Goal: Feedback & Contribution: Contribute content

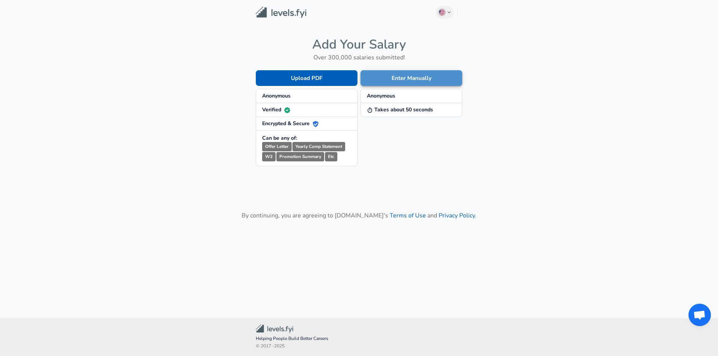
click at [397, 76] on button "Enter Manually" at bounding box center [411, 78] width 102 height 16
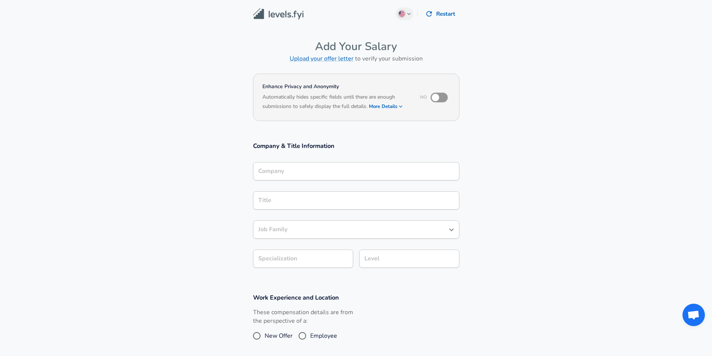
click at [322, 174] on div "Company" at bounding box center [356, 171] width 206 height 18
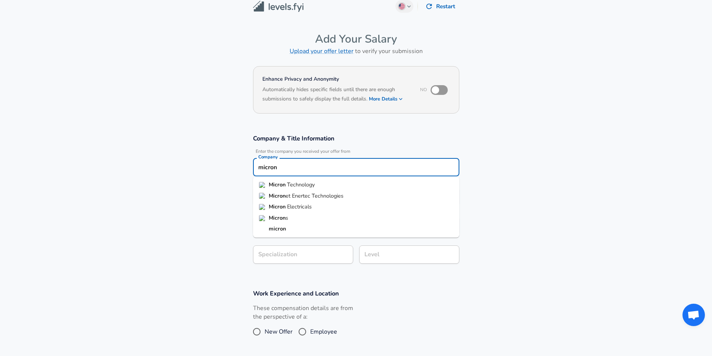
click at [316, 185] on li "Micron Technology" at bounding box center [356, 184] width 206 height 11
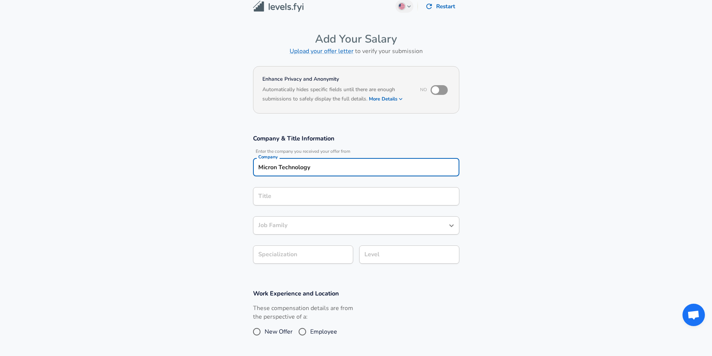
type input "Micron Technology"
click at [301, 198] on input "Title" at bounding box center [356, 197] width 200 height 12
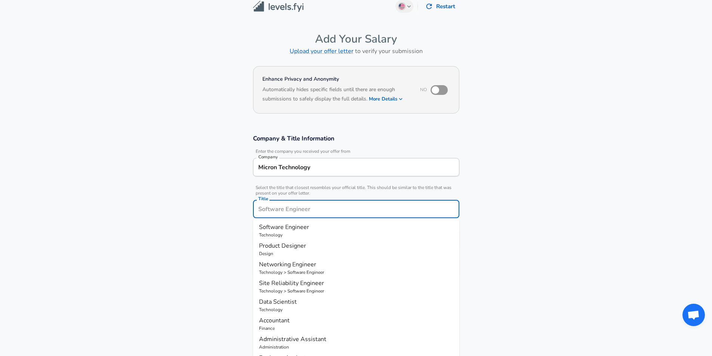
scroll to position [22, 0]
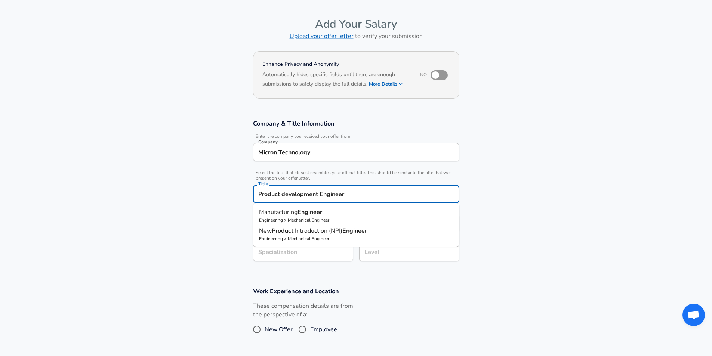
click at [529, 208] on section "Company & Title Information Enter the company you received your offer from Comp…" at bounding box center [356, 195] width 712 height 168
click at [259, 190] on input "Product development Engineer" at bounding box center [356, 194] width 200 height 12
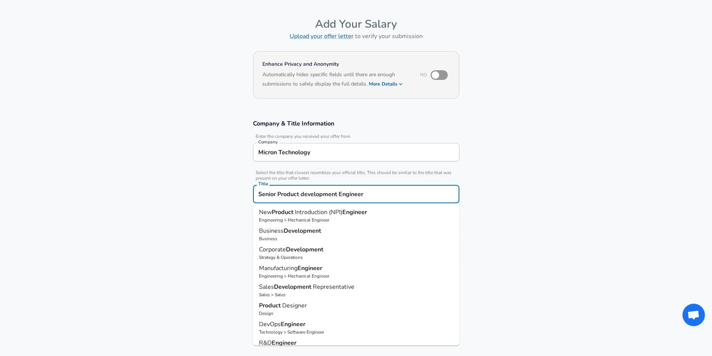
click at [259, 195] on input "Senior Product development Engineer" at bounding box center [356, 194] width 200 height 12
type input "Senior Product development Engineer"
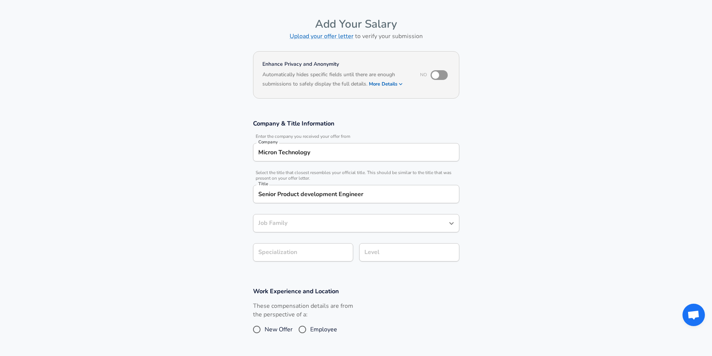
click at [213, 229] on section "Company & Title Information Enter the company you received your offer from Comp…" at bounding box center [356, 195] width 712 height 168
click at [296, 219] on input "Job Family" at bounding box center [350, 224] width 188 height 12
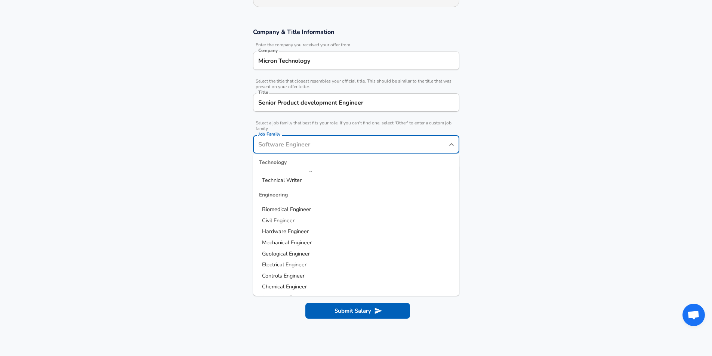
scroll to position [0, 0]
click at [295, 180] on span "Software Engineer" at bounding box center [284, 179] width 45 height 7
type input "Software Engineer"
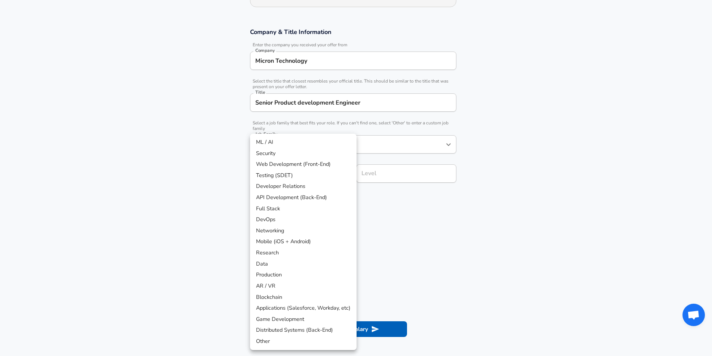
click at [294, 182] on body "English ([GEOGRAPHIC_DATA]) Change Restart Add Your Salary Upload your offer le…" at bounding box center [356, 64] width 712 height 356
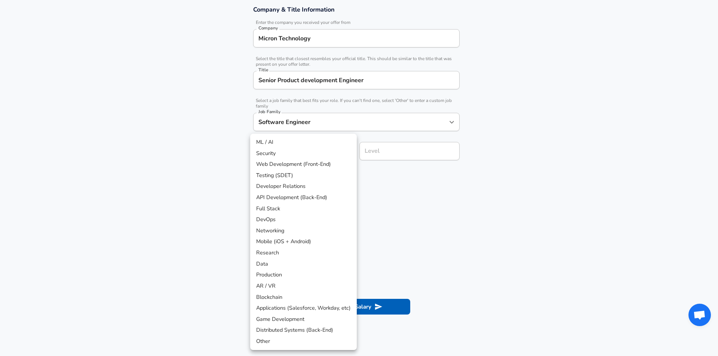
click at [221, 200] on div at bounding box center [359, 178] width 718 height 356
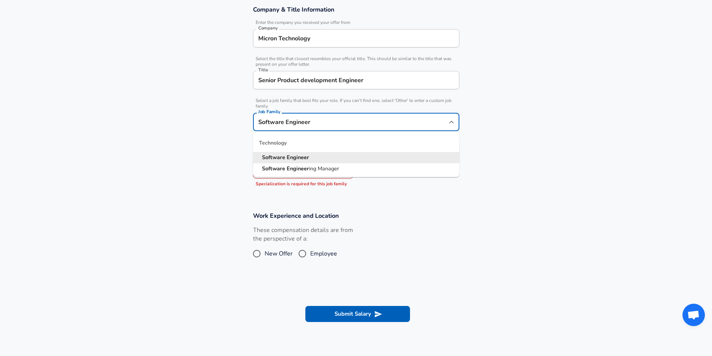
click at [304, 123] on input "Software Engineer" at bounding box center [350, 122] width 188 height 12
click at [327, 123] on input "Software Engineer" at bounding box center [350, 122] width 188 height 12
click at [450, 121] on icon "Close" at bounding box center [451, 122] width 9 height 9
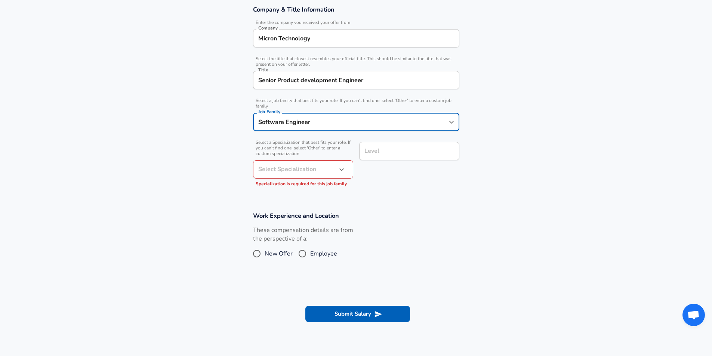
click at [409, 122] on input "Software Engineer" at bounding box center [350, 122] width 188 height 12
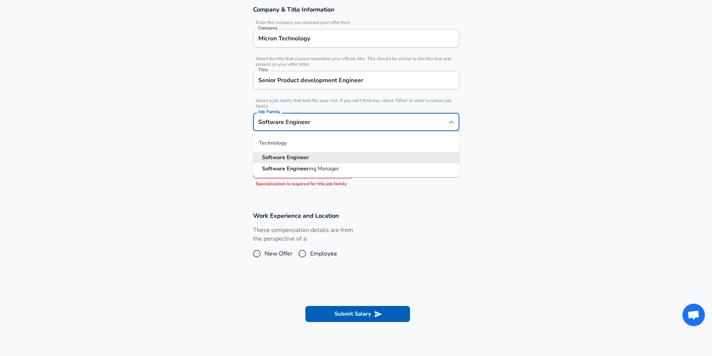
click at [409, 122] on input "Software Engineer" at bounding box center [350, 122] width 188 height 12
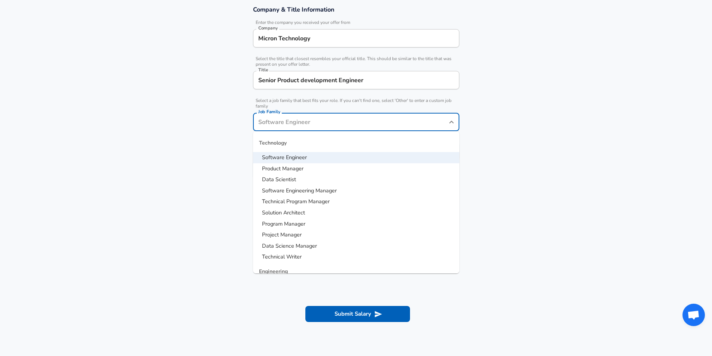
click at [295, 169] on span "Product Manager" at bounding box center [282, 168] width 41 height 7
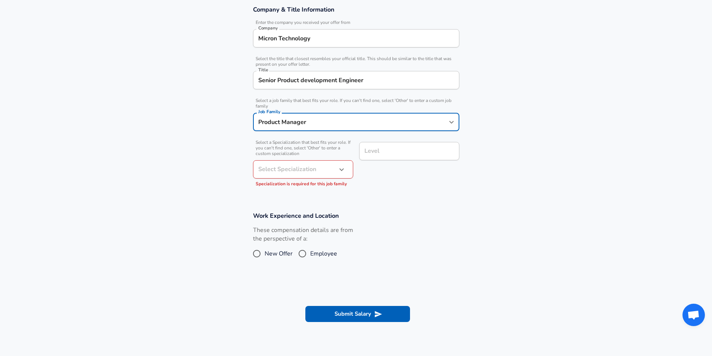
type input "Product Manager"
click at [292, 168] on body "English ([GEOGRAPHIC_DATA]) Change Restart Add Your Salary Upload your offer le…" at bounding box center [356, 42] width 712 height 356
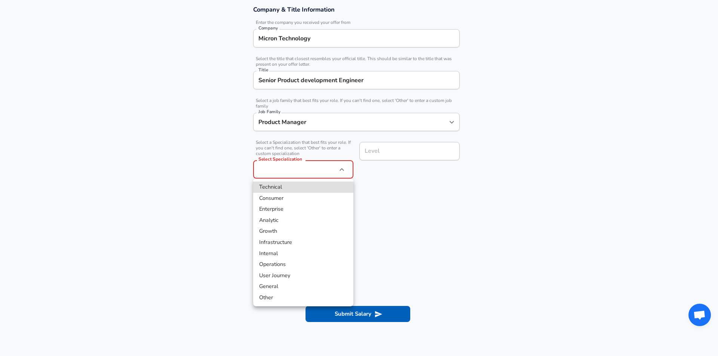
click at [289, 189] on li "Technical" at bounding box center [303, 187] width 100 height 11
type input "Technical"
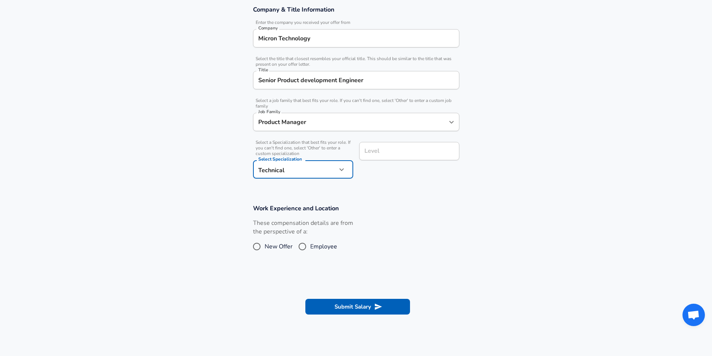
click at [392, 152] on input "Level" at bounding box center [409, 151] width 93 height 12
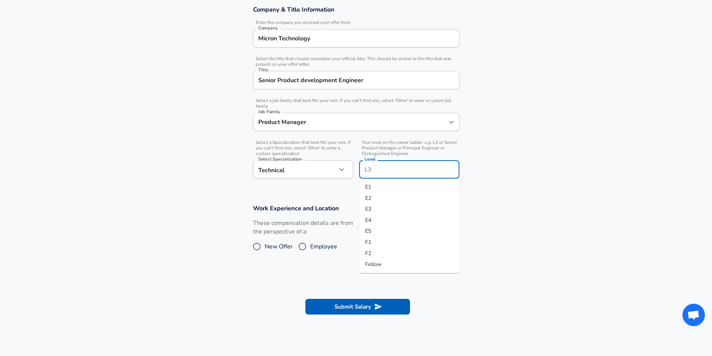
scroll to position [151, 0]
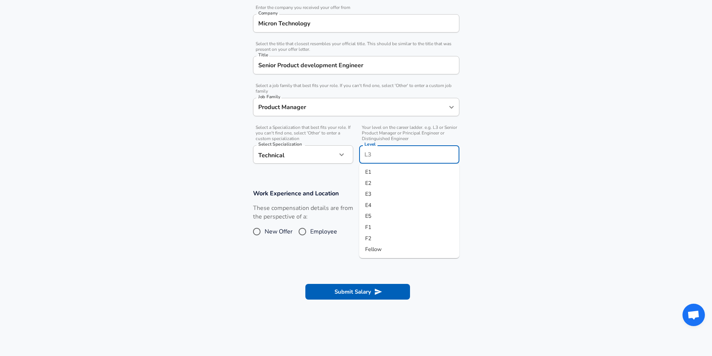
click at [374, 195] on li "E3" at bounding box center [409, 194] width 100 height 11
type input "E3"
click at [303, 237] on input "Employee" at bounding box center [303, 232] width 16 height 12
radio input "true"
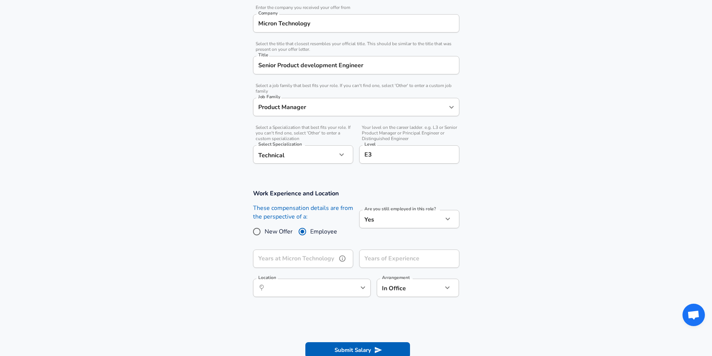
click at [307, 261] on div "Years at Micron Technology Years at Micron Technology" at bounding box center [303, 260] width 100 height 20
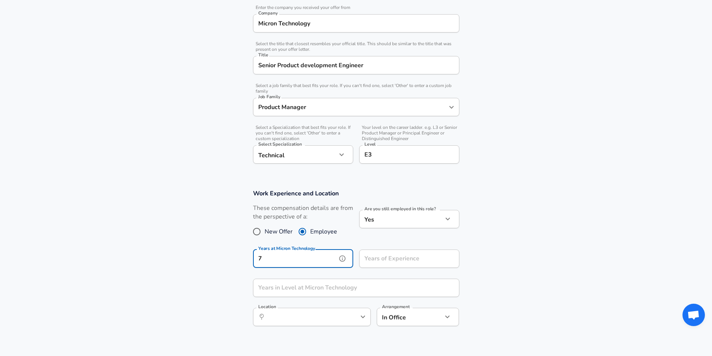
type input "7"
click at [382, 262] on input "Years of Experience" at bounding box center [401, 259] width 84 height 18
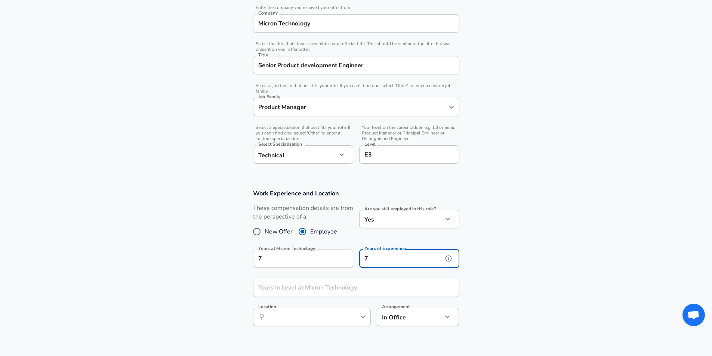
type input "7"
click at [327, 286] on div "Years in Level at Micron Technology Years in Level at [GEOGRAPHIC_DATA]" at bounding box center [356, 289] width 206 height 20
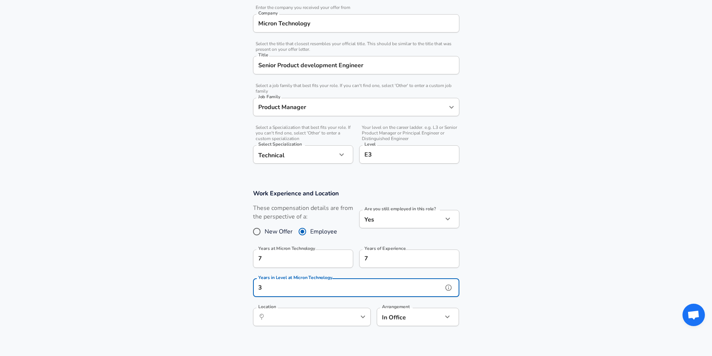
click at [342, 315] on div "​ Location" at bounding box center [312, 317] width 118 height 18
type input "3"
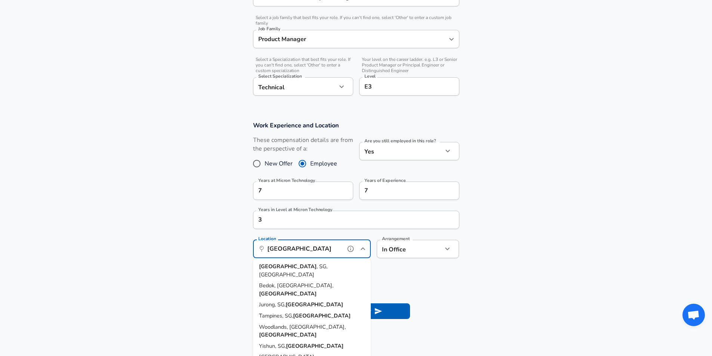
scroll to position [220, 0]
click at [320, 268] on span ", SG, [GEOGRAPHIC_DATA]" at bounding box center [293, 270] width 68 height 16
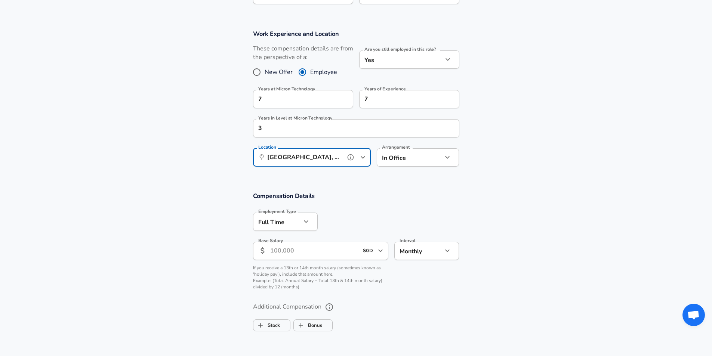
scroll to position [312, 0]
type input "[GEOGRAPHIC_DATA], [GEOGRAPHIC_DATA], [GEOGRAPHIC_DATA]"
click at [293, 250] on input "Base Salary" at bounding box center [314, 250] width 89 height 18
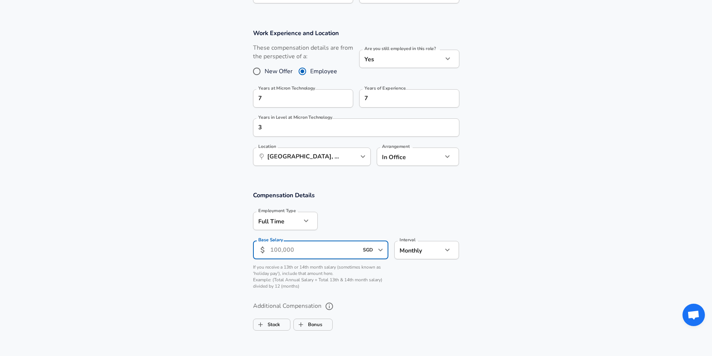
click at [293, 250] on input "Base Salary" at bounding box center [314, 250] width 89 height 18
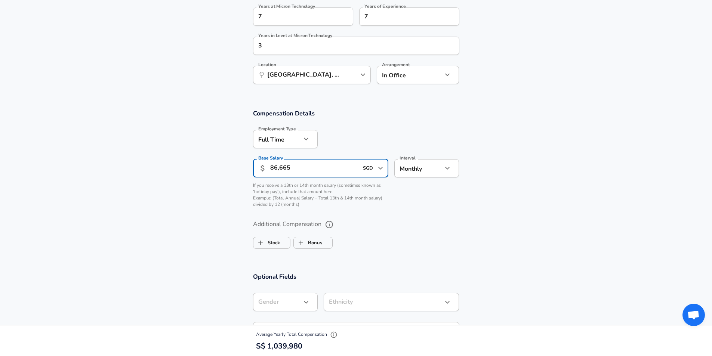
scroll to position [394, 0]
type input "8"
type input "6,650"
click at [270, 243] on label "Stock" at bounding box center [266, 242] width 27 height 14
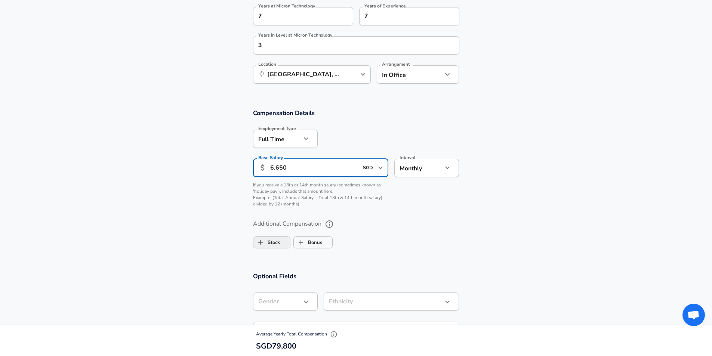
checkbox input "true"
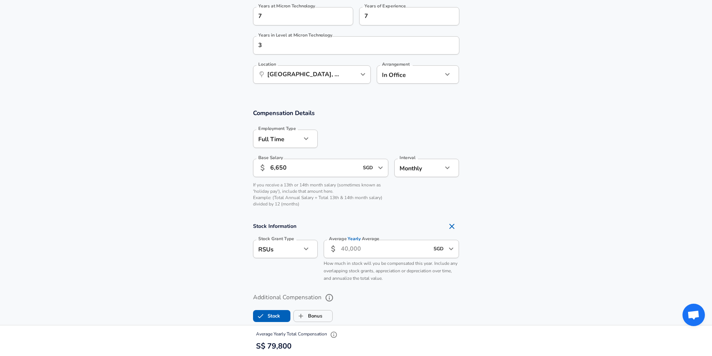
click at [367, 248] on input "Average Yearly Average" at bounding box center [385, 249] width 89 height 18
type input "1"
click at [280, 163] on input "6,650" at bounding box center [314, 168] width 89 height 18
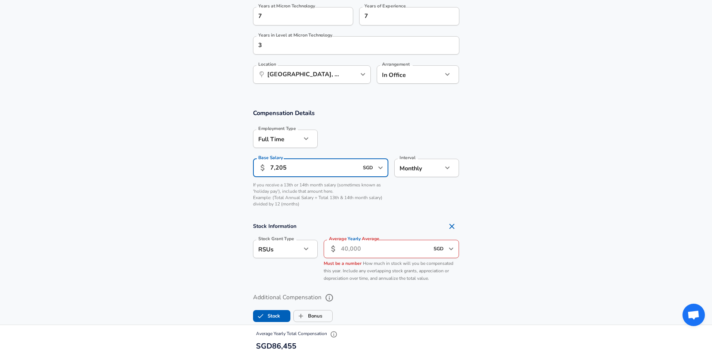
type input "7,205"
click at [355, 246] on input "Average Yearly Average" at bounding box center [385, 249] width 89 height 18
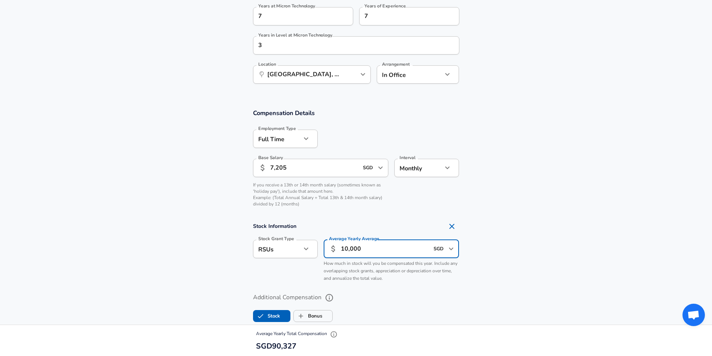
scroll to position [0, 0]
type input "10,000"
click at [581, 243] on section "Stock Information Stock Grant Type RSUs stock Stock Grant Type Average Yearly A…" at bounding box center [356, 252] width 712 height 67
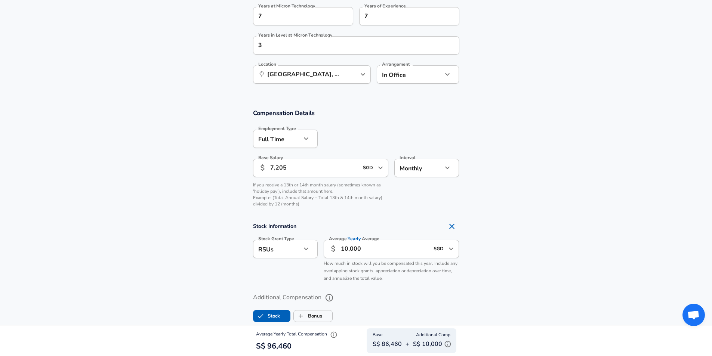
click at [375, 250] on input "10,000" at bounding box center [385, 249] width 89 height 18
click at [374, 250] on input "10,000" at bounding box center [385, 249] width 89 height 18
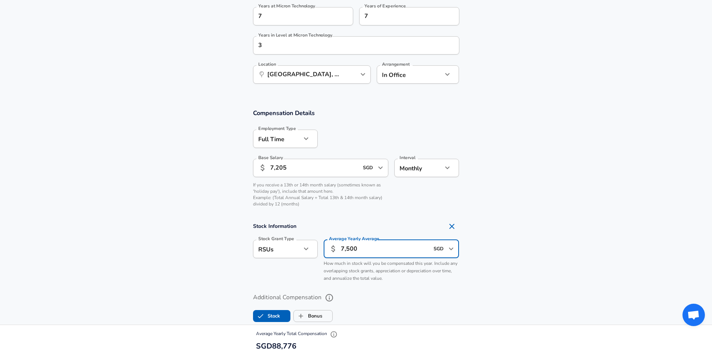
type input "7,500"
click at [517, 263] on section "Stock Information Stock Grant Type RSUs stock Stock Grant Type Average Yearly A…" at bounding box center [356, 252] width 712 height 67
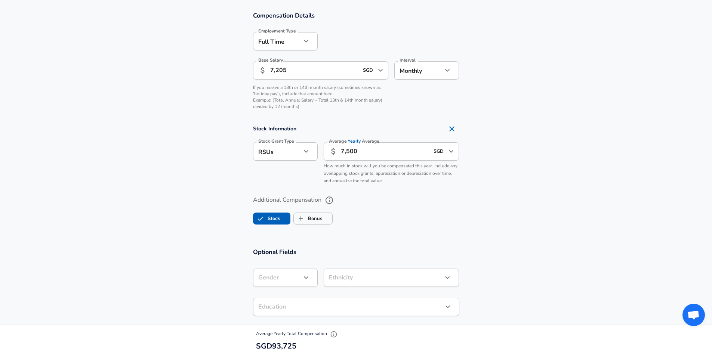
scroll to position [492, 0]
click at [302, 221] on input "Bonus" at bounding box center [301, 218] width 14 height 14
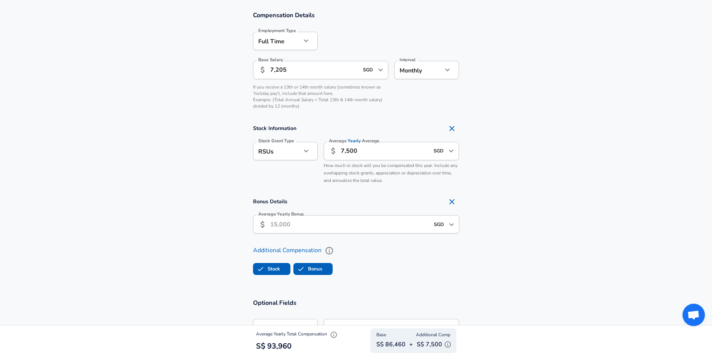
checkbox input "true"
click at [302, 221] on input "Average Yearly Bonus" at bounding box center [349, 224] width 159 height 18
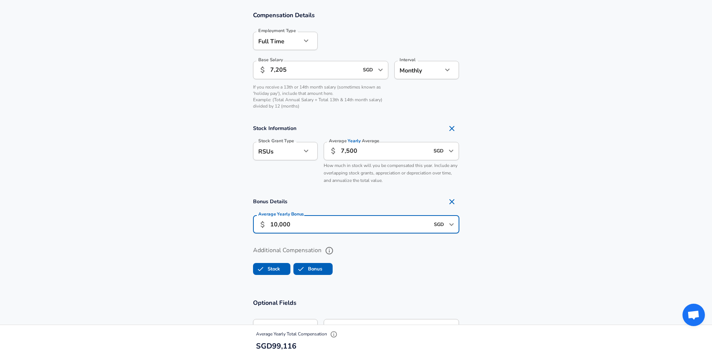
type input "10,000"
click at [445, 256] on label "Additional Compensation" at bounding box center [356, 250] width 206 height 13
click at [336, 256] on button "Additional Compensation" at bounding box center [329, 250] width 13 height 13
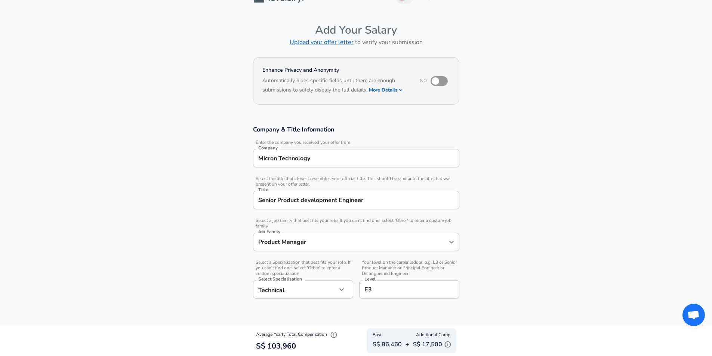
scroll to position [0, 0]
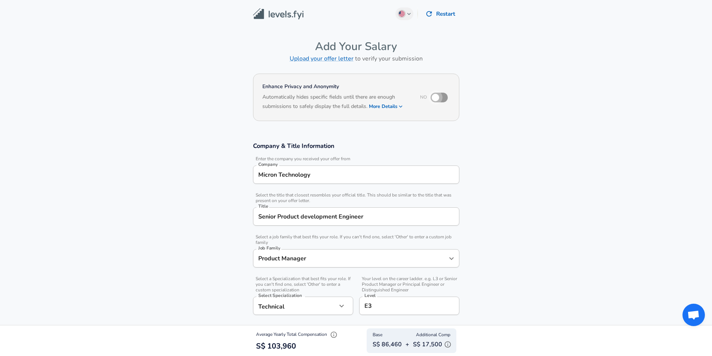
click at [437, 98] on input "checkbox" at bounding box center [435, 97] width 43 height 14
checkbox input "true"
click at [284, 10] on img at bounding box center [278, 14] width 50 height 12
